Goal: Transaction & Acquisition: Purchase product/service

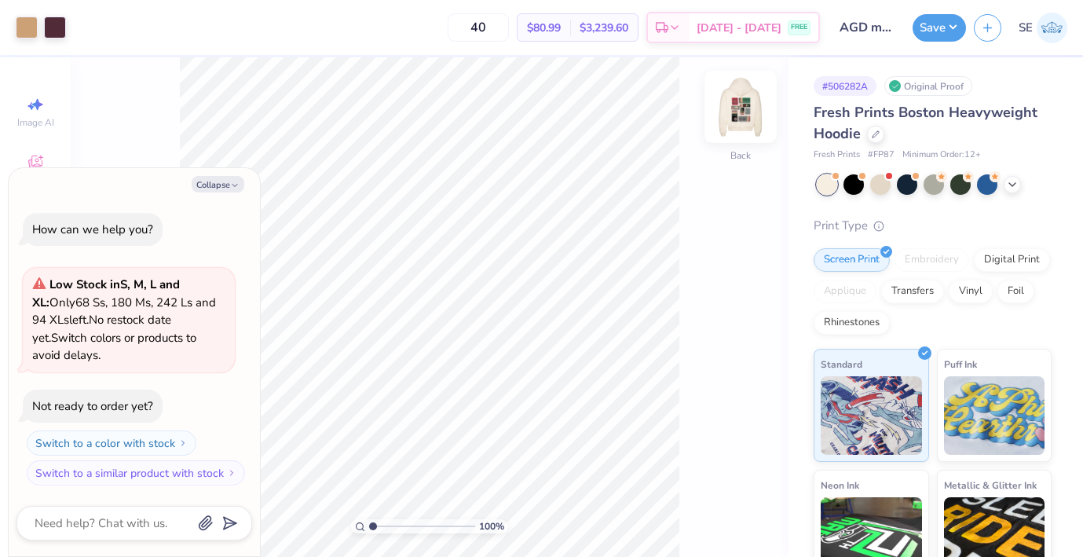
click at [745, 114] on img at bounding box center [740, 106] width 63 height 63
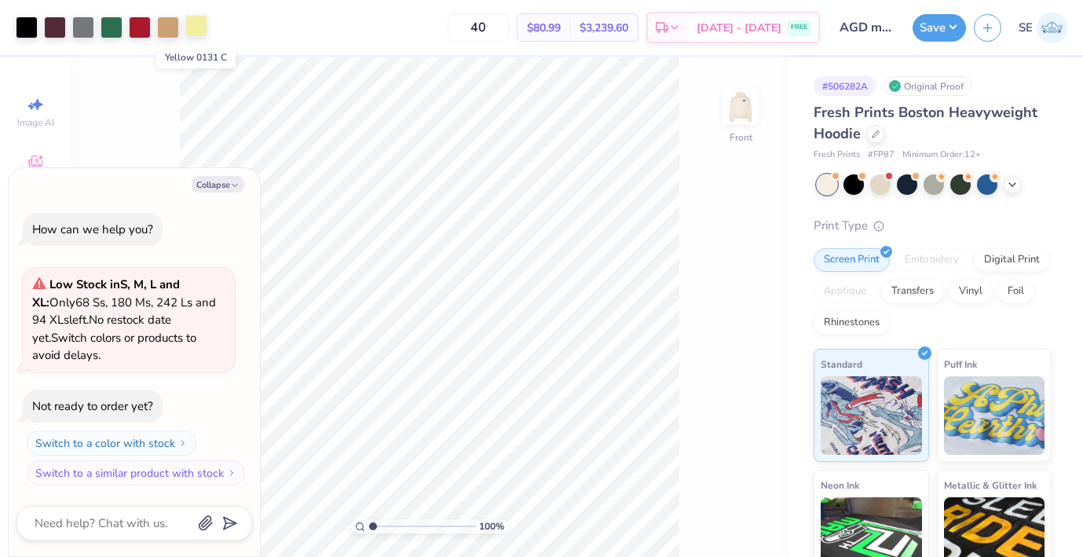
click at [199, 31] on div at bounding box center [196, 26] width 22 height 22
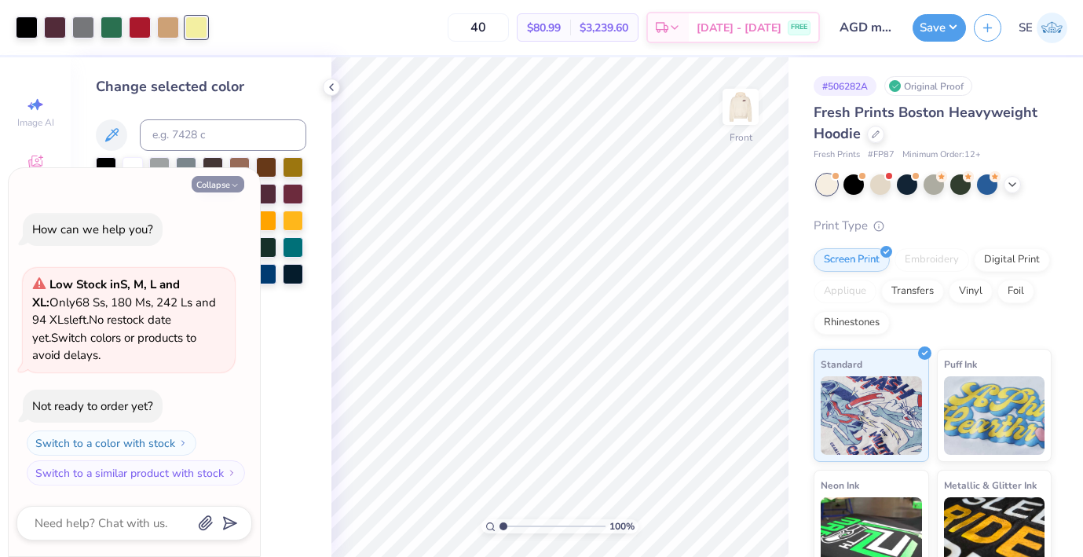
click at [232, 185] on icon "button" at bounding box center [234, 185] width 9 height 9
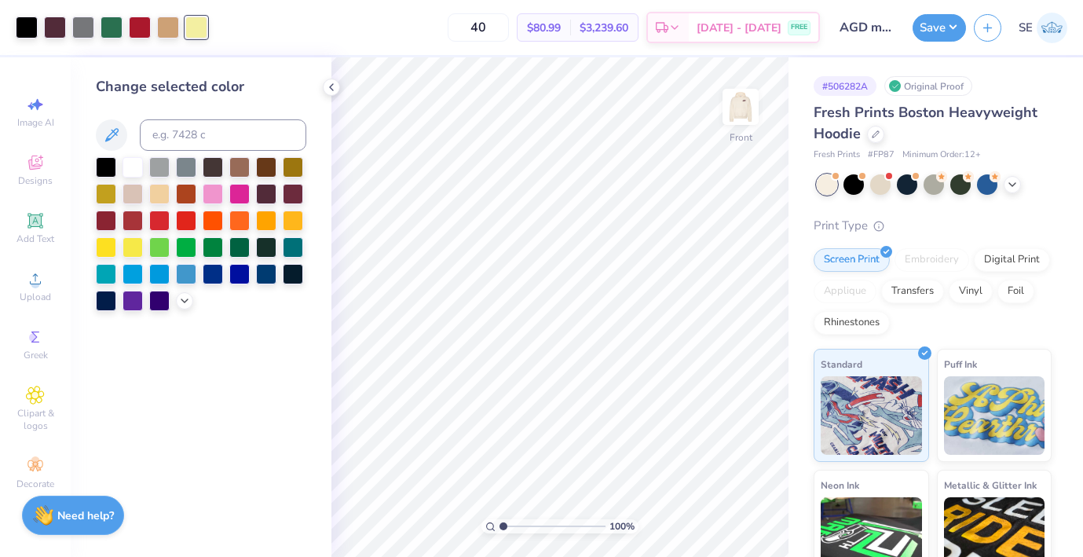
type textarea "x"
click at [216, 192] on div at bounding box center [213, 192] width 20 height 20
click at [163, 29] on div at bounding box center [168, 26] width 22 height 22
click at [178, 305] on icon at bounding box center [184, 299] width 13 height 13
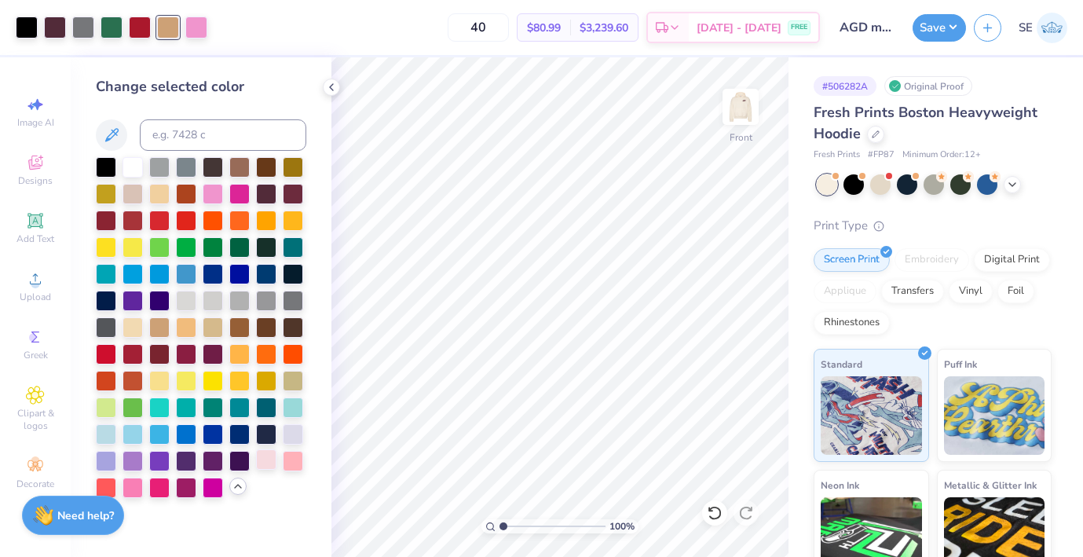
click at [261, 463] on div at bounding box center [266, 459] width 20 height 20
click at [214, 193] on div at bounding box center [213, 192] width 20 height 20
click at [145, 20] on div at bounding box center [140, 26] width 22 height 22
click at [130, 485] on div at bounding box center [132, 486] width 20 height 20
click at [86, 35] on div at bounding box center [83, 26] width 22 height 22
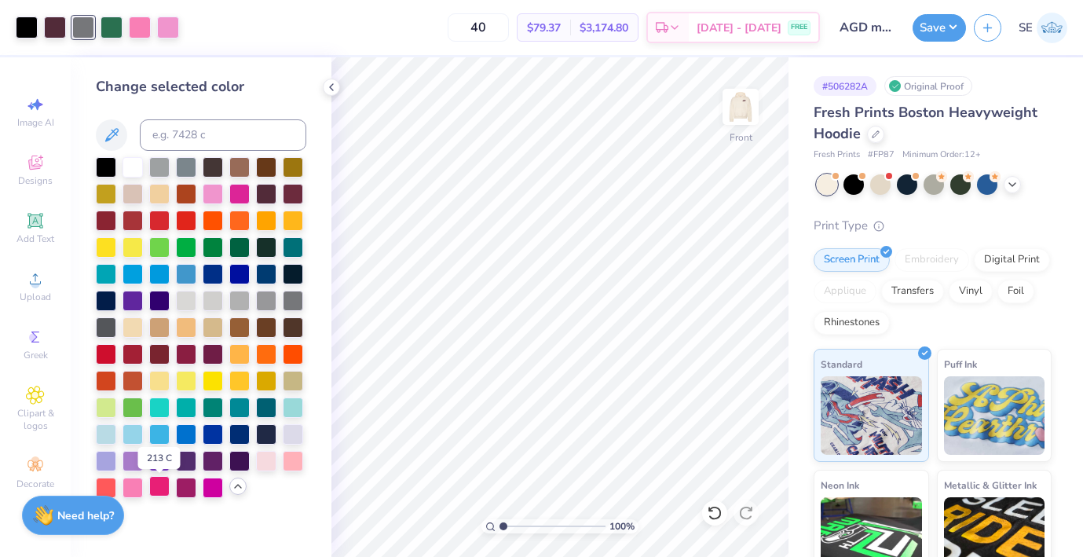
click at [157, 491] on div at bounding box center [159, 486] width 20 height 20
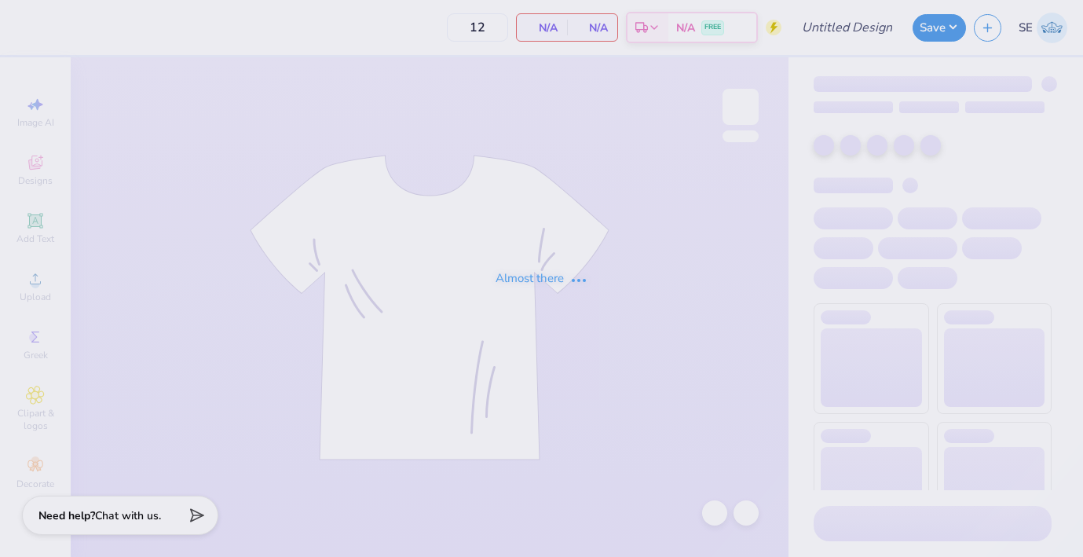
type input "AGD House Shirts"
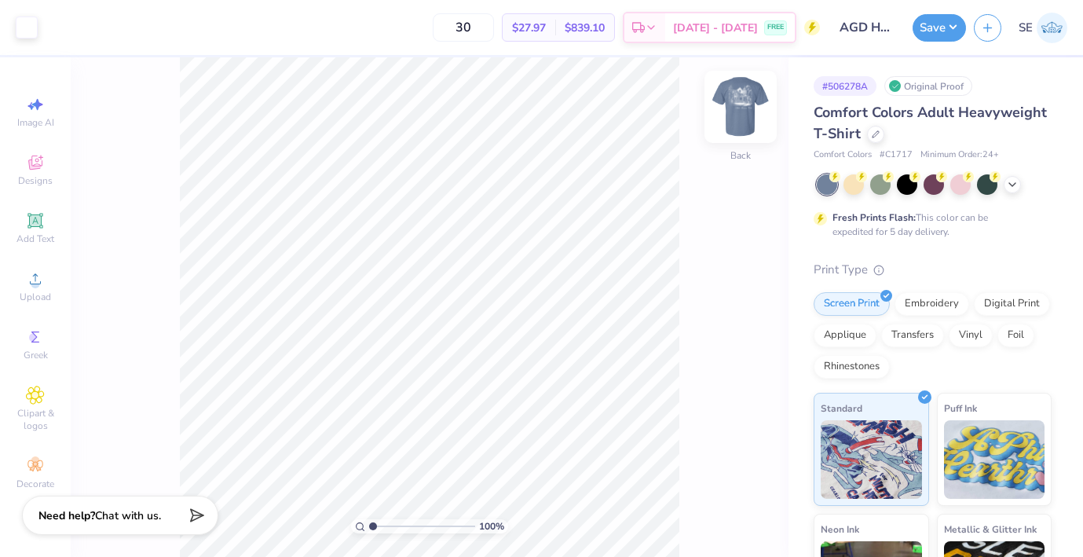
click at [748, 104] on img at bounding box center [740, 106] width 63 height 63
click at [494, 27] on input "30" at bounding box center [463, 27] width 61 height 28
type input "3"
type input "5"
